Goal: Information Seeking & Learning: Understand process/instructions

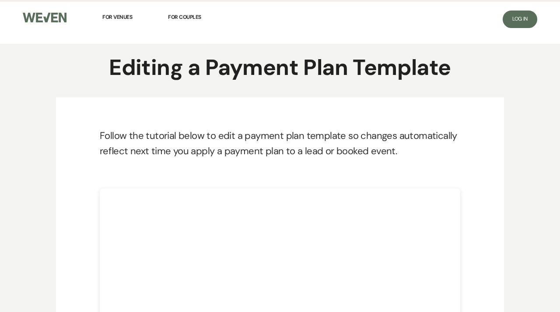
click at [521, 152] on main "Editing a Payment Plan Template Follow the tutorial below to edit a payment pla…" at bounding box center [280, 284] width 560 height 480
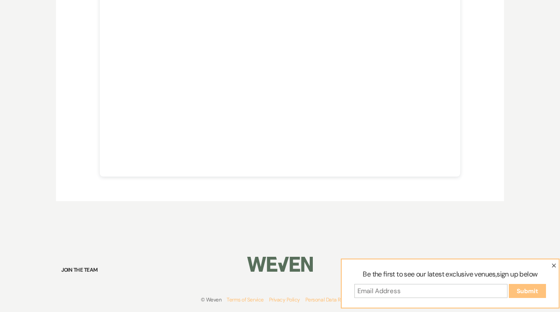
scroll to position [307, 0]
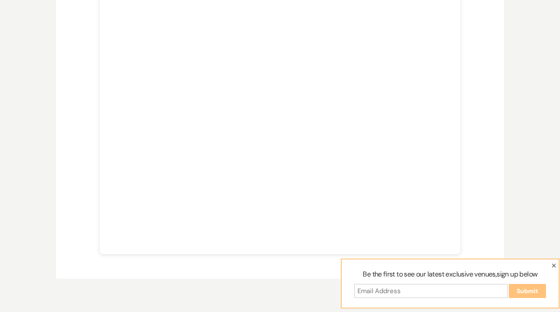
scroll to position [220, 0]
click at [518, 122] on main "Editing a Payment Plan Template Follow the tutorial below to edit a payment pla…" at bounding box center [280, 64] width 560 height 480
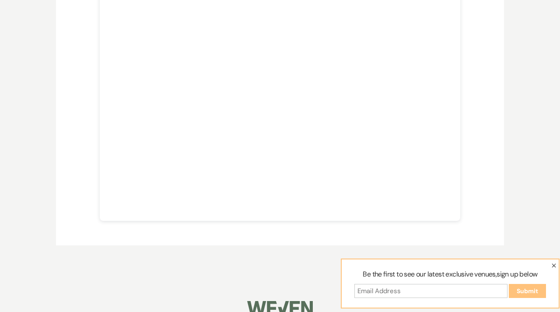
scroll to position [272, 0]
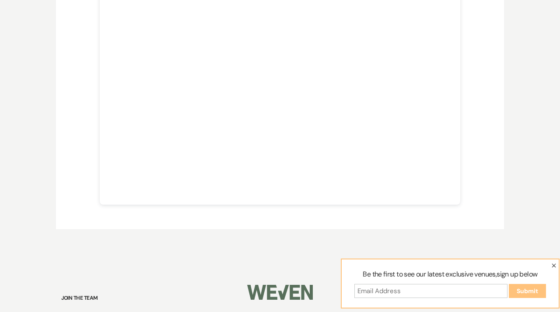
click at [164, 259] on div "For Venues For Couples Log In Editing a Payment Plan Template Follow the tutori…" at bounding box center [280, 30] width 560 height 605
click at [554, 267] on icon "button" at bounding box center [554, 265] width 4 height 4
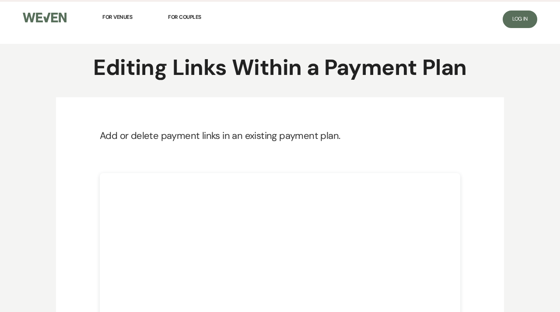
click at [537, 162] on main "Editing Links Within a Payment Plan Add or delete payment links in an existing …" at bounding box center [280, 257] width 560 height 426
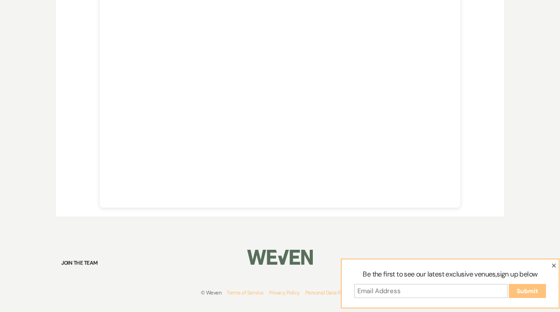
scroll to position [254, 0]
click at [539, 127] on main "Editing Links Within a Payment Plan Add or delete payment links in an existing …" at bounding box center [280, 3] width 560 height 426
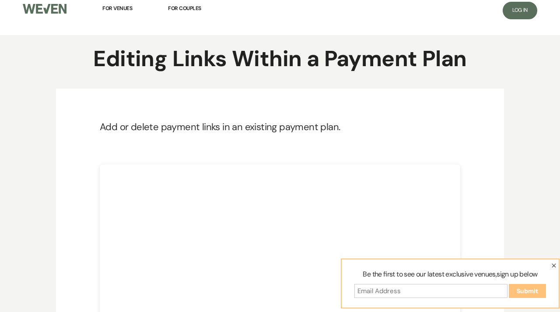
scroll to position [0, 0]
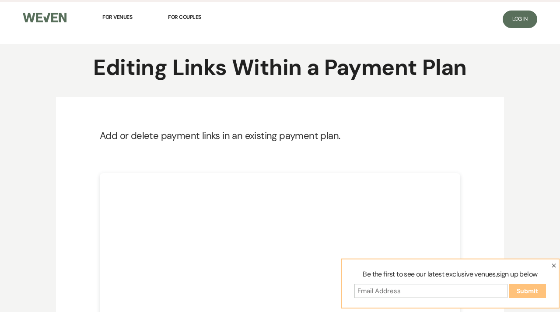
click at [264, 41] on div "For Venues For Couples" at bounding box center [149, 22] width 263 height 41
